Goal: Transaction & Acquisition: Purchase product/service

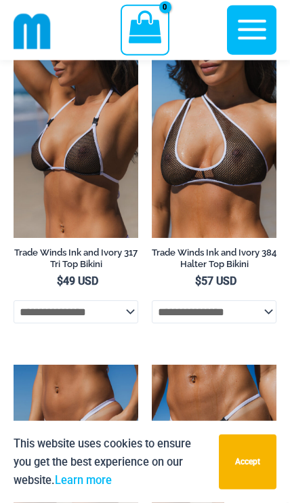
scroll to position [1981, 0]
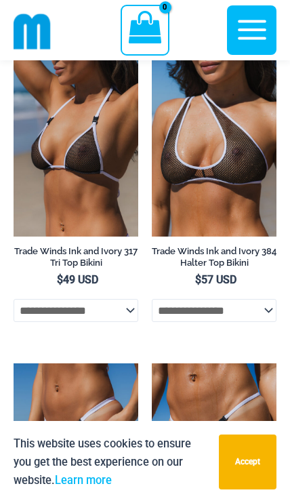
click at [152, 363] on img at bounding box center [152, 363] width 0 height 0
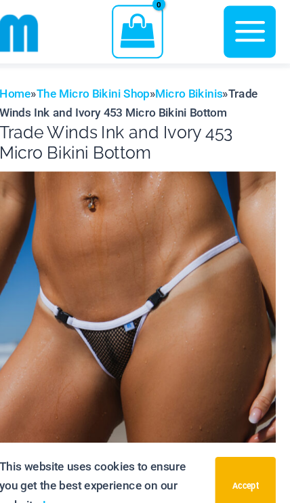
scroll to position [23, 0]
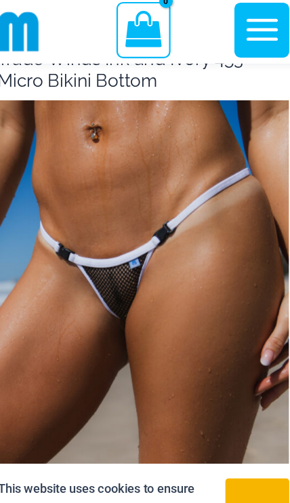
click at [239, 267] on img at bounding box center [145, 291] width 263 height 395
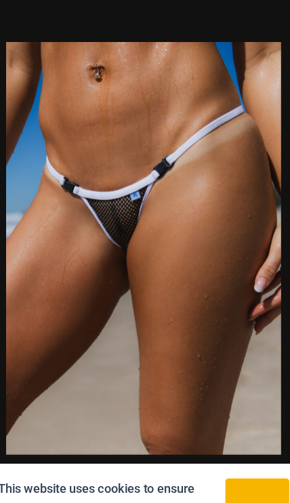
click at [212, 237] on img at bounding box center [145, 227] width 248 height 372
click at [20, 246] on button "Previous" at bounding box center [25, 252] width 51 height 68
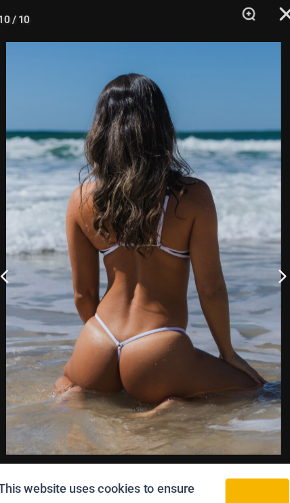
click at [18, 255] on button "Previous" at bounding box center [25, 252] width 51 height 68
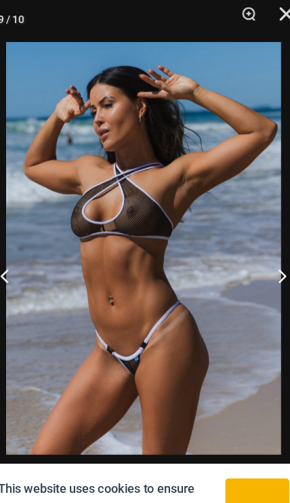
click at [20, 241] on button "Previous" at bounding box center [25, 252] width 51 height 68
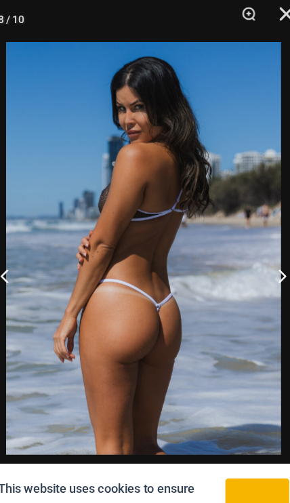
click at [20, 241] on button "Previous" at bounding box center [25, 252] width 51 height 68
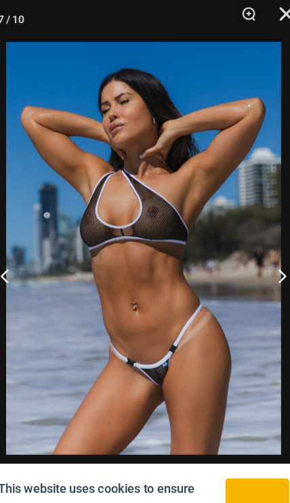
click at [20, 252] on button "Previous" at bounding box center [25, 252] width 51 height 68
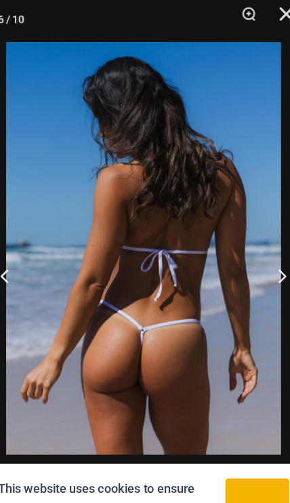
click at [20, 248] on button "Previous" at bounding box center [25, 252] width 51 height 68
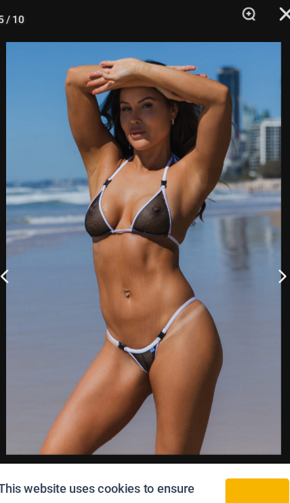
click at [20, 246] on button "Previous" at bounding box center [25, 252] width 51 height 68
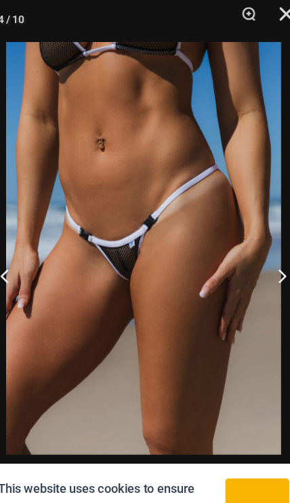
click at [252, 12] on button "Close" at bounding box center [269, 20] width 34 height 41
